Goal: Check status: Check status

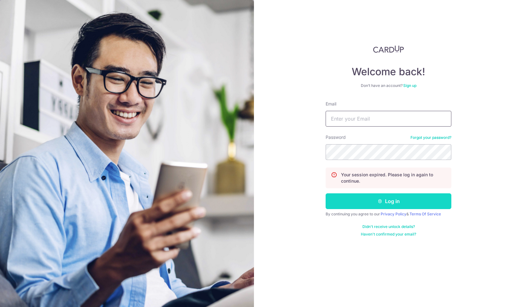
type input "[EMAIL_ADDRESS][DOMAIN_NAME]"
click at [347, 204] on button "Log in" at bounding box center [389, 201] width 126 height 16
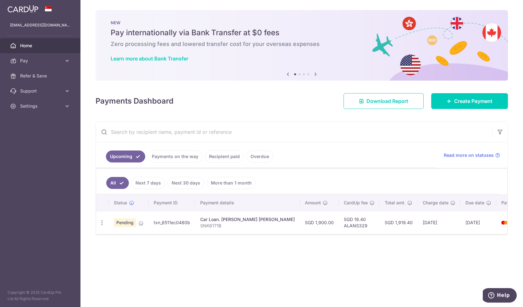
click at [339, 231] on td "SGD 19.40 ALANS329" at bounding box center [359, 222] width 41 height 23
click at [304, 234] on div at bounding box center [301, 234] width 411 height 1
click at [221, 219] on div "Car Loan. [PERSON_NAME] [PERSON_NAME]" at bounding box center [247, 219] width 95 height 6
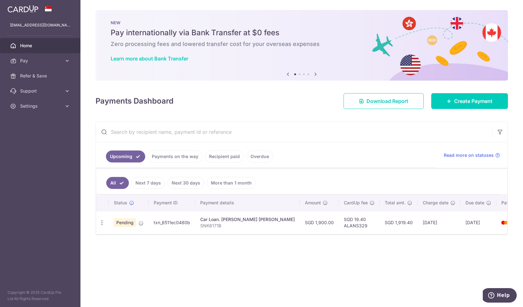
click at [223, 224] on p "SNK6171B" at bounding box center [247, 225] width 95 height 6
